Goal: Task Accomplishment & Management: Manage account settings

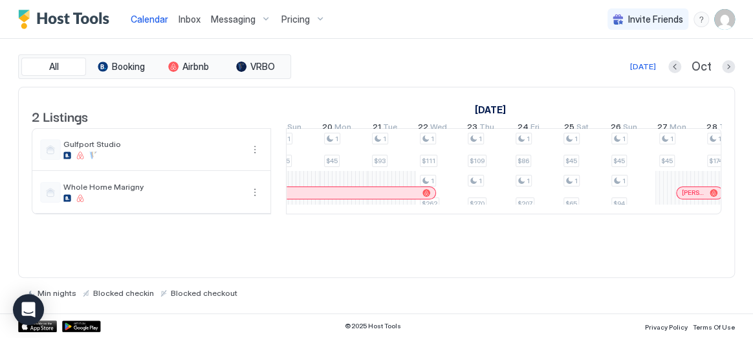
scroll to position [0, 1737]
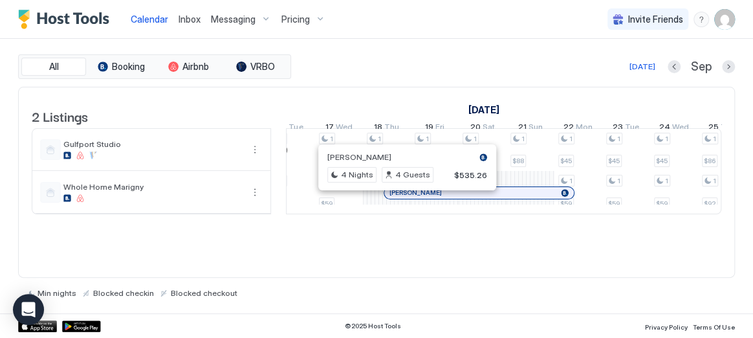
click at [402, 198] on div at bounding box center [402, 193] width 10 height 10
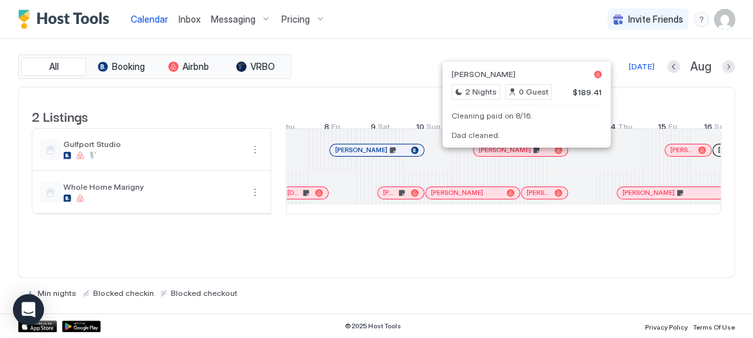
scroll to position [0, 1115]
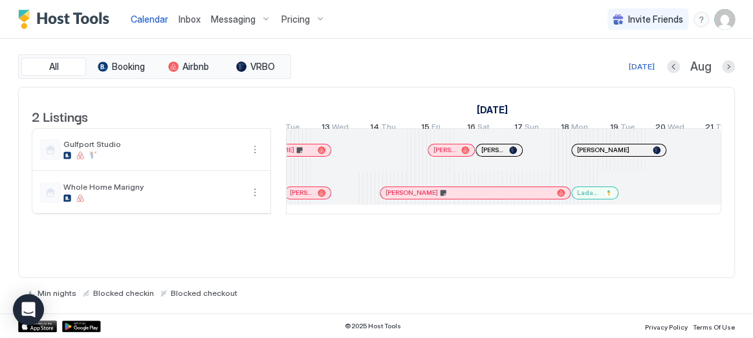
click at [450, 155] on div at bounding box center [450, 150] width 10 height 10
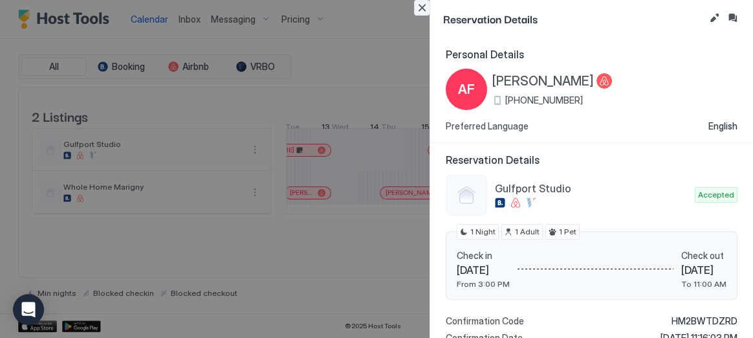
click at [426, 13] on button "Close" at bounding box center [422, 8] width 16 height 16
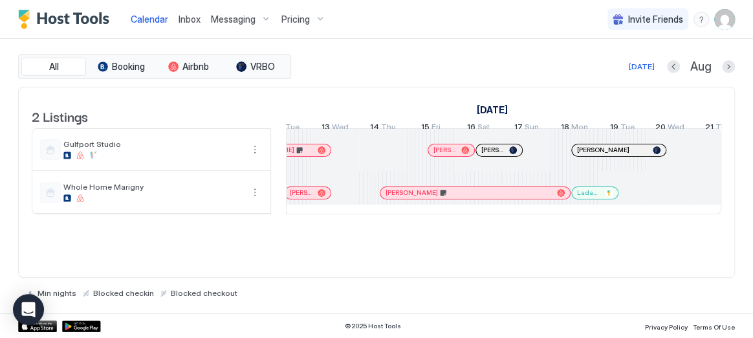
click at [441, 155] on div at bounding box center [441, 150] width 10 height 10
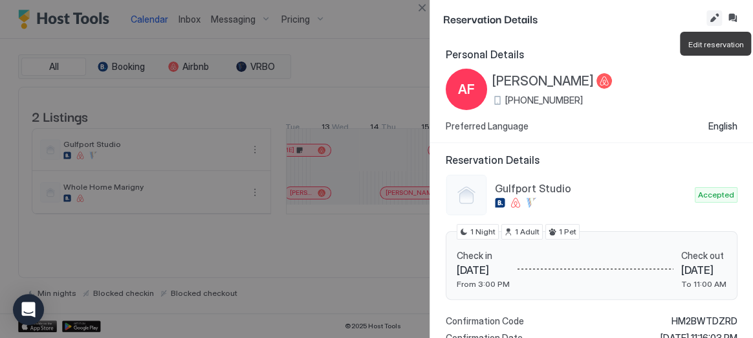
click at [715, 15] on button "Edit reservation" at bounding box center [714, 18] width 16 height 16
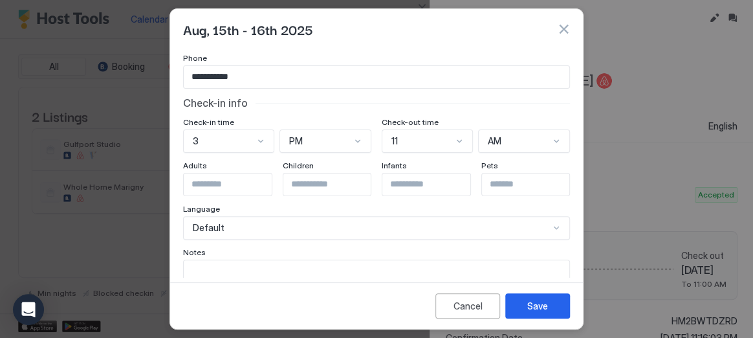
scroll to position [162, 0]
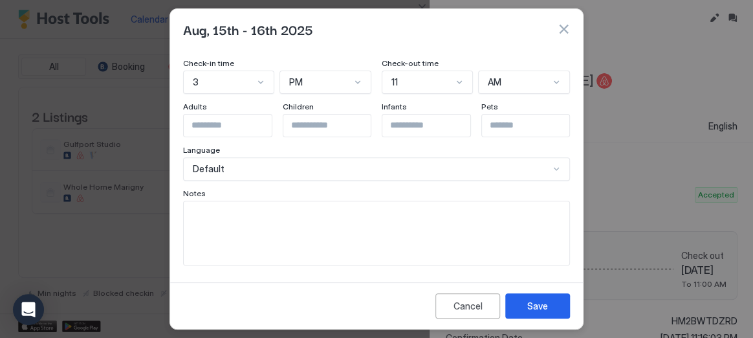
click at [424, 236] on textarea "Input Field" at bounding box center [377, 232] width 386 height 63
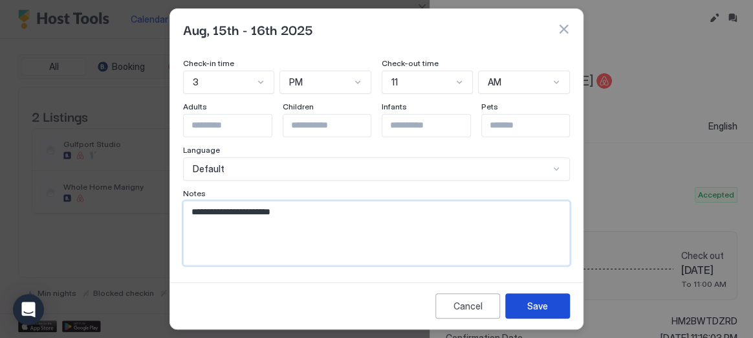
type textarea "**********"
click at [547, 298] on button "Save" at bounding box center [537, 305] width 65 height 25
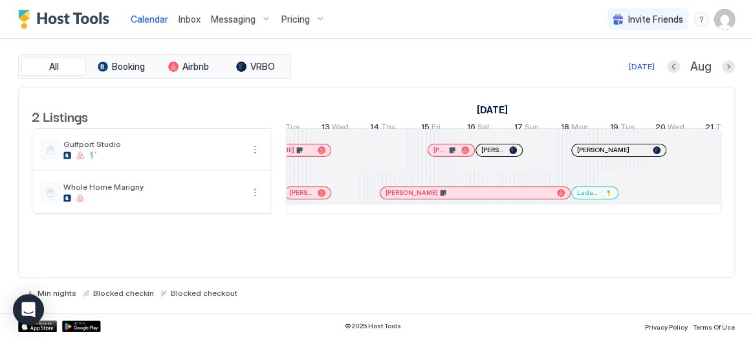
scroll to position [0, 1258]
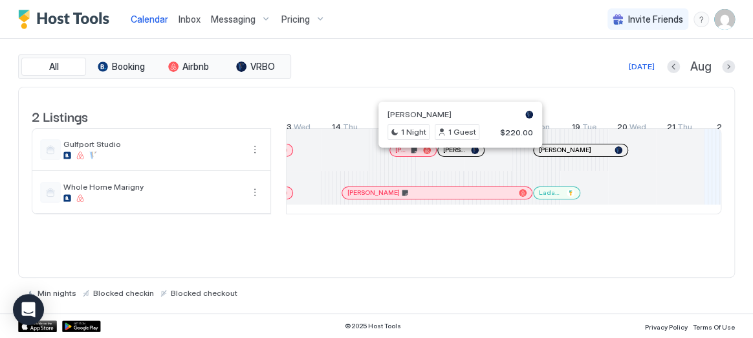
click at [456, 155] on div at bounding box center [457, 150] width 10 height 10
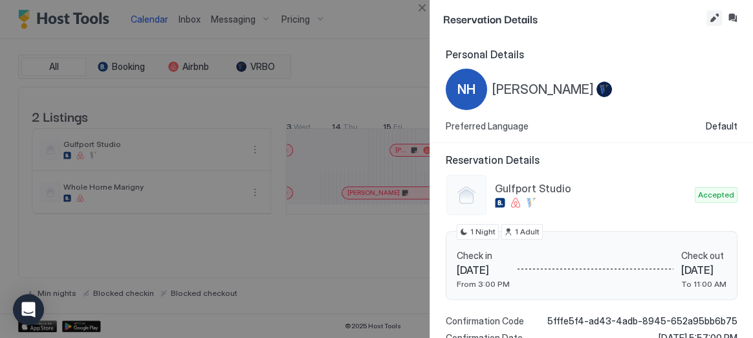
click at [711, 19] on button "Edit reservation" at bounding box center [714, 18] width 16 height 16
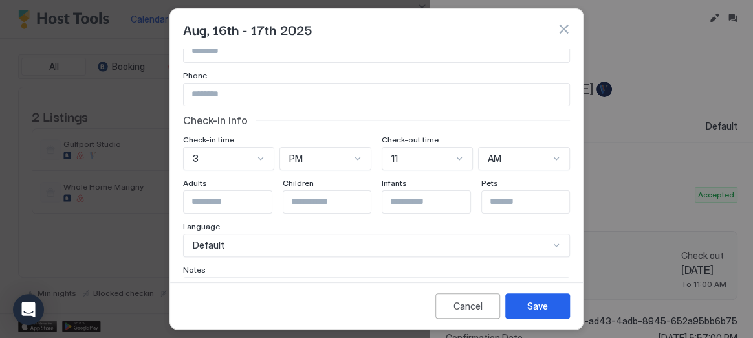
scroll to position [162, 0]
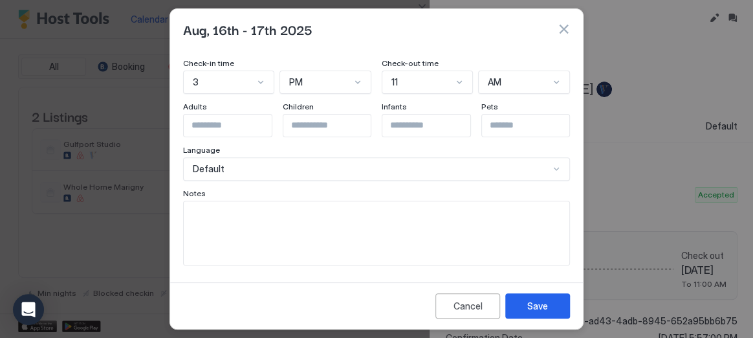
click at [383, 221] on textarea "Input Field" at bounding box center [377, 232] width 386 height 63
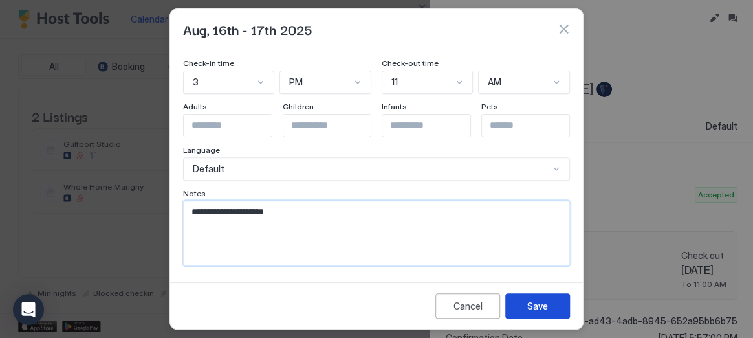
type textarea "**********"
click at [528, 304] on div "Save" at bounding box center [537, 306] width 21 height 14
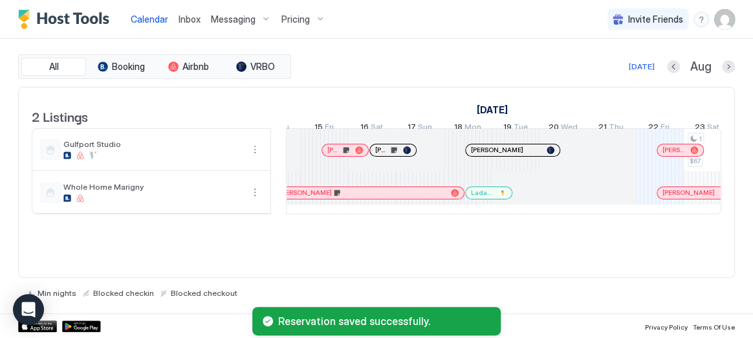
scroll to position [0, 1326]
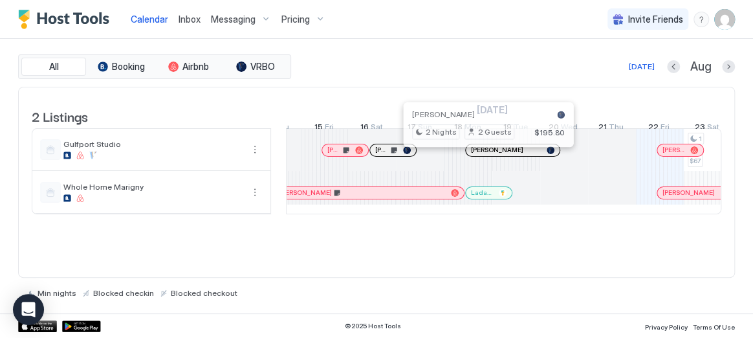
click at [483, 155] on div at bounding box center [483, 150] width 10 height 10
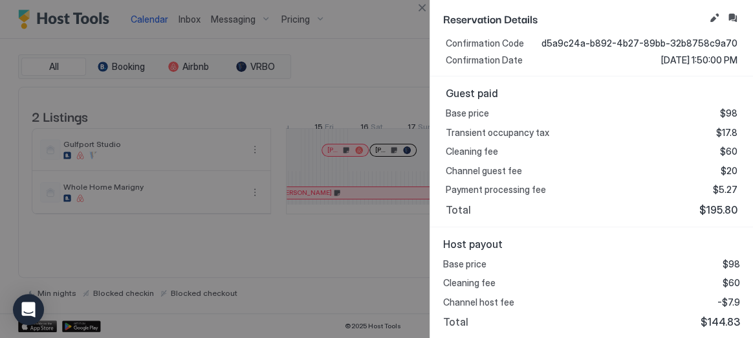
scroll to position [0, 0]
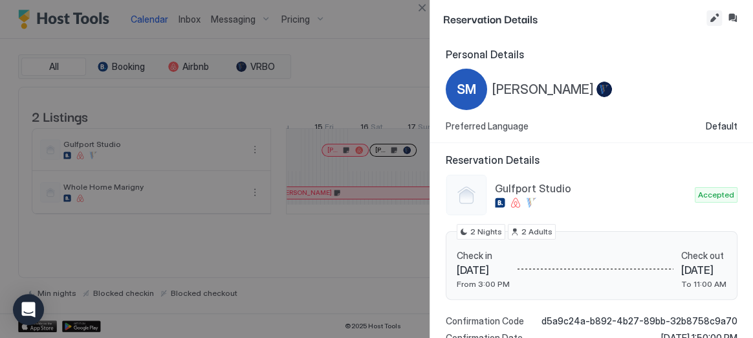
click at [714, 19] on button "Edit reservation" at bounding box center [714, 18] width 16 height 16
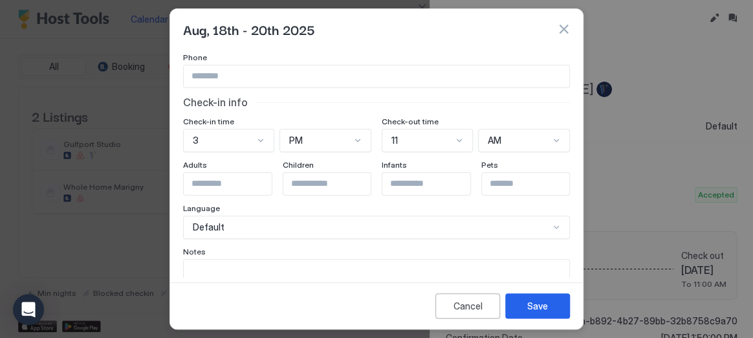
scroll to position [162, 0]
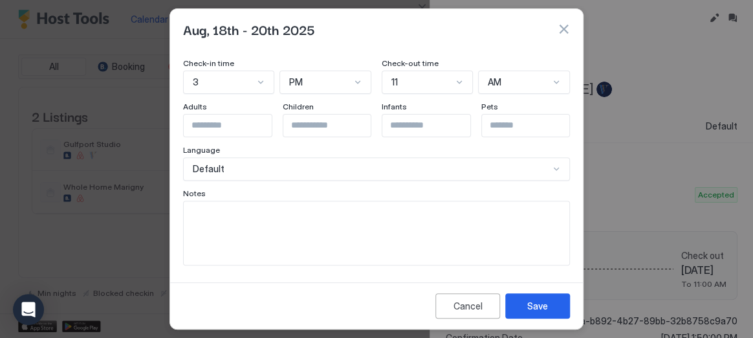
click at [419, 243] on textarea "Input Field" at bounding box center [377, 232] width 386 height 63
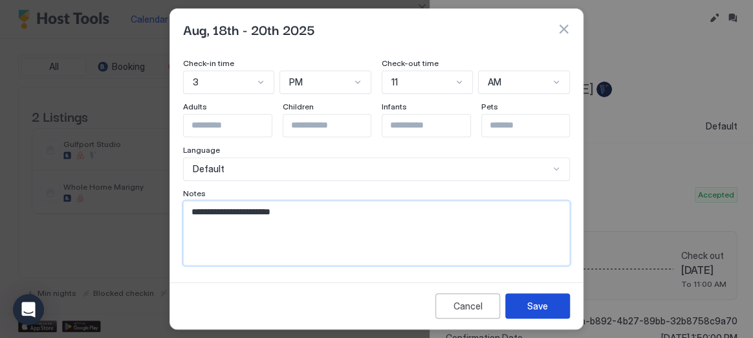
type textarea "**********"
click at [554, 309] on button "Save" at bounding box center [537, 305] width 65 height 25
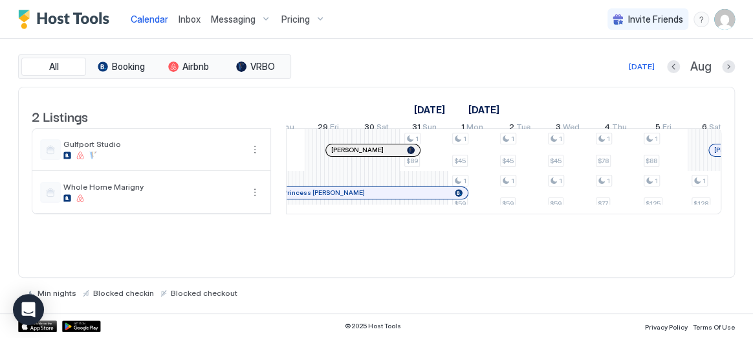
scroll to position [0, 1044]
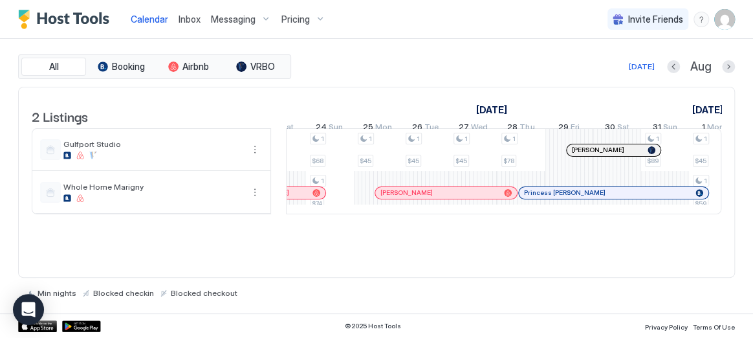
drag, startPoint x: 608, startPoint y: 91, endPoint x: 620, endPoint y: 85, distance: 13.6
click at [609, 91] on div "[DATE] [DATE] 7 Thu 8 Fri 9 Sat 10 Sun 11 Mon 12 Tue 13 Wed 14 Thu 15 Fri 16 Sa…" at bounding box center [503, 112] width 435 height 50
click at [627, 80] on div "All Booking Airbnb VRBO [DATE] [DATE] Listings [DATE] [DATE] 7 Thu 8 Fri 9 Sat …" at bounding box center [376, 175] width 717 height 243
click at [631, 80] on div "All Booking Airbnb VRBO [DATE] [DATE] Listings [DATE] [DATE] 7 Thu 8 Fri 9 Sat …" at bounding box center [376, 175] width 717 height 243
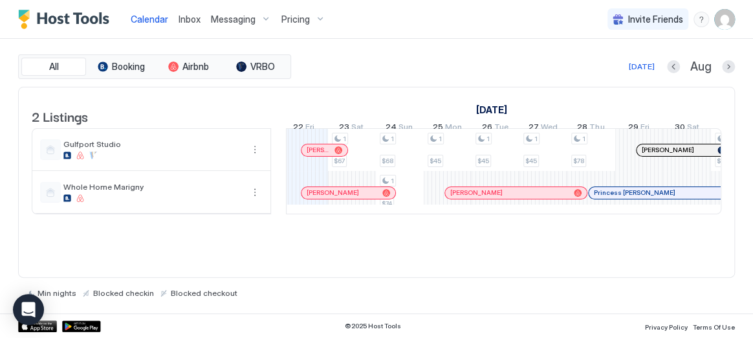
scroll to position [0, 754]
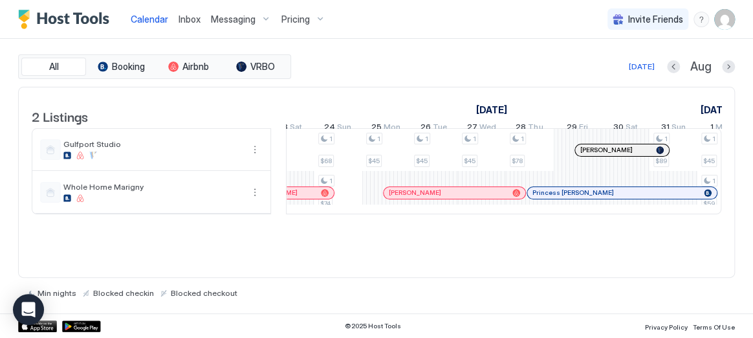
click at [240, 17] on span "Messaging" at bounding box center [233, 20] width 45 height 12
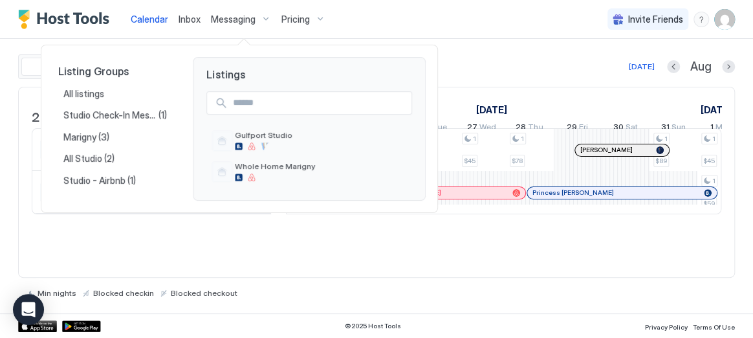
click at [243, 260] on div at bounding box center [376, 169] width 753 height 338
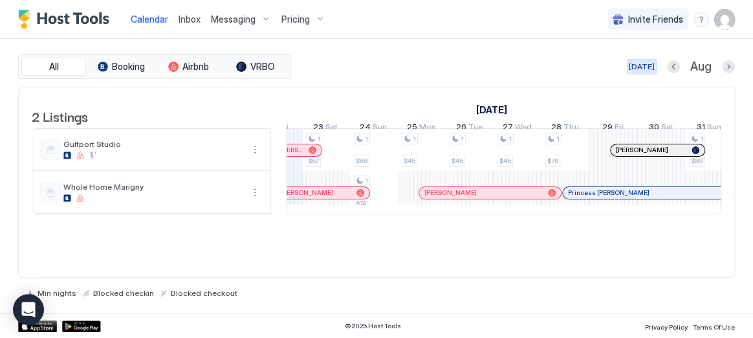
click at [644, 71] on div "[DATE]" at bounding box center [642, 67] width 26 height 12
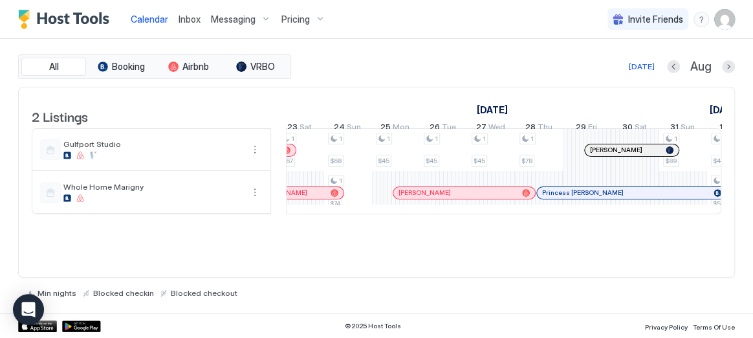
scroll to position [0, 1754]
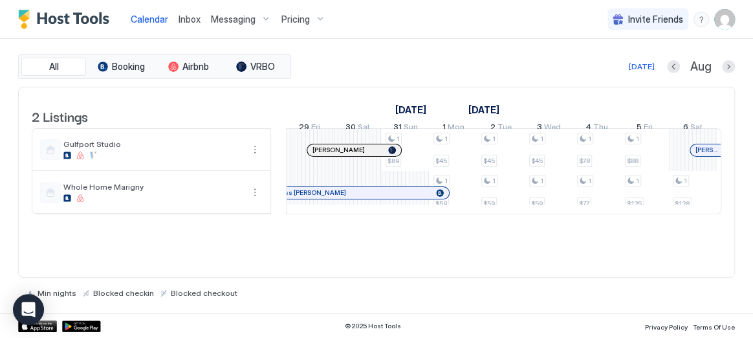
click at [638, 65] on div "[DATE]" at bounding box center [642, 67] width 26 height 12
